Goal: Task Accomplishment & Management: Manage account settings

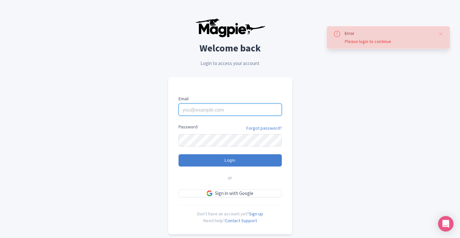
click at [218, 111] on input "Email" at bounding box center [230, 109] width 103 height 12
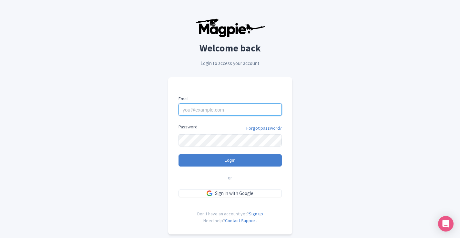
click at [203, 109] on input "Email" at bounding box center [230, 109] width 103 height 12
type input "[EMAIL_ADDRESS][DOMAIN_NAME]"
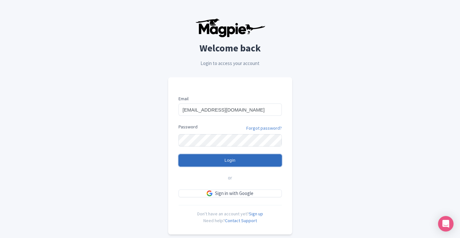
click at [229, 156] on input "Login" at bounding box center [230, 160] width 103 height 12
type input "Logging in..."
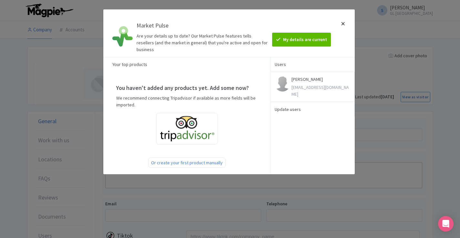
click at [342, 24] on div at bounding box center [344, 33] width 16 height 37
